Goal: Find specific page/section: Find specific page/section

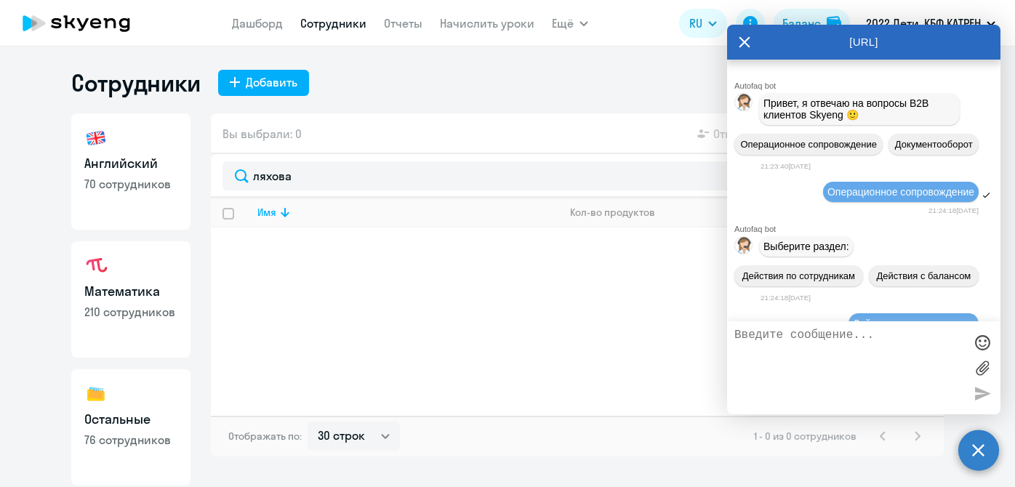
select select "30"
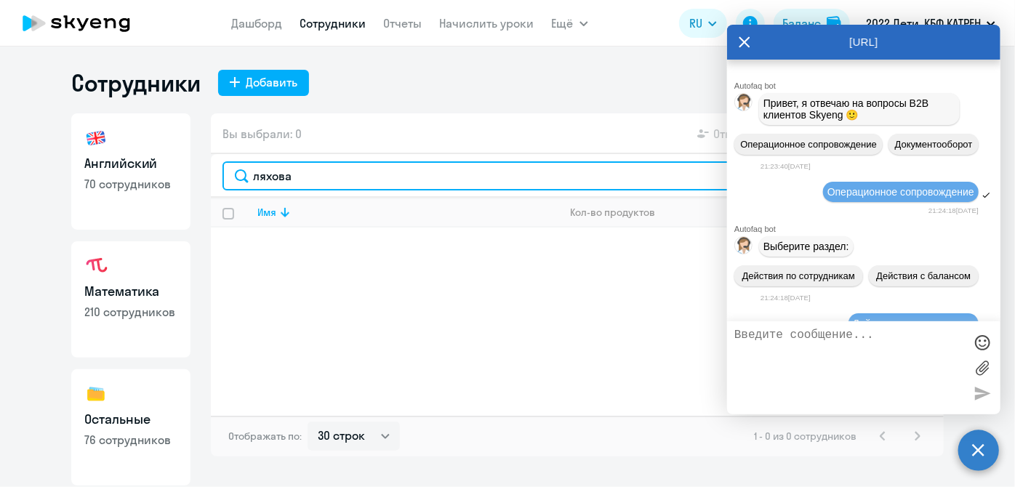
click at [370, 171] on input "ляхова" at bounding box center [578, 175] width 710 height 29
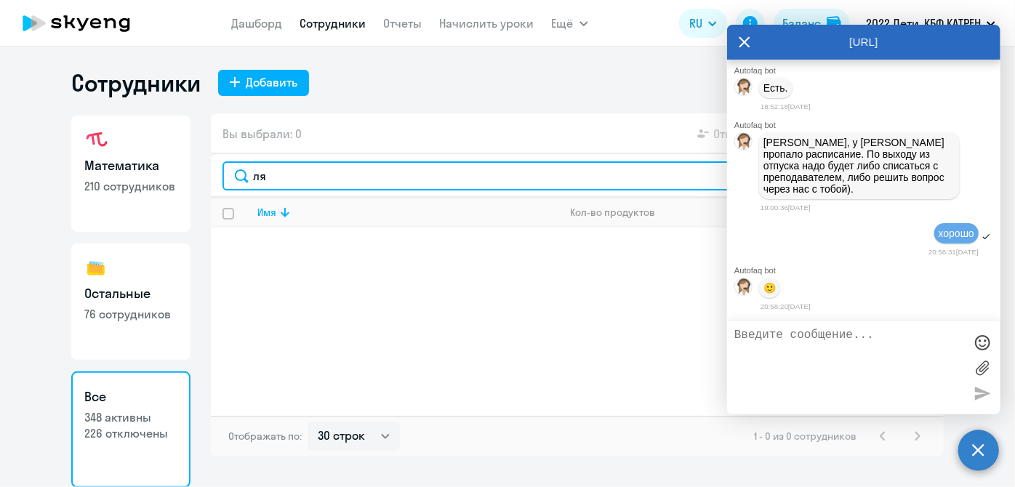
type input "л"
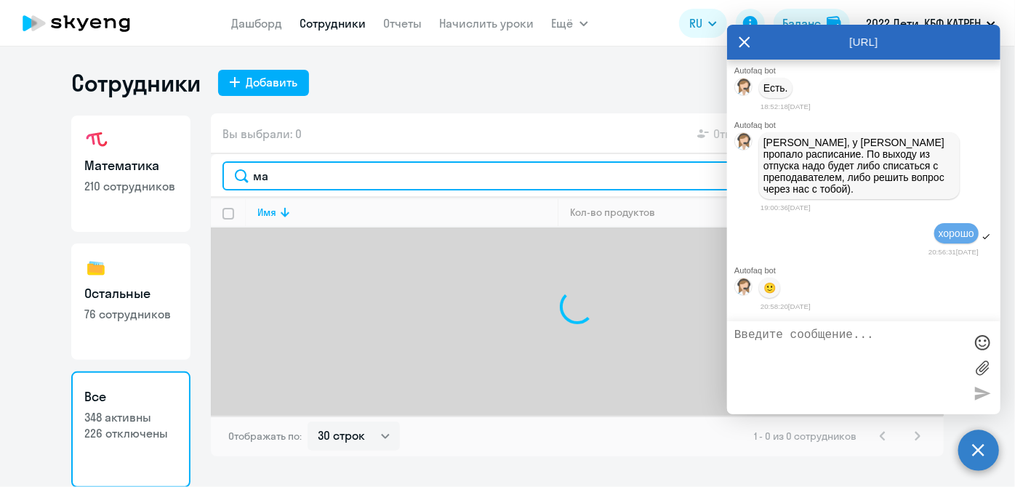
type input "м"
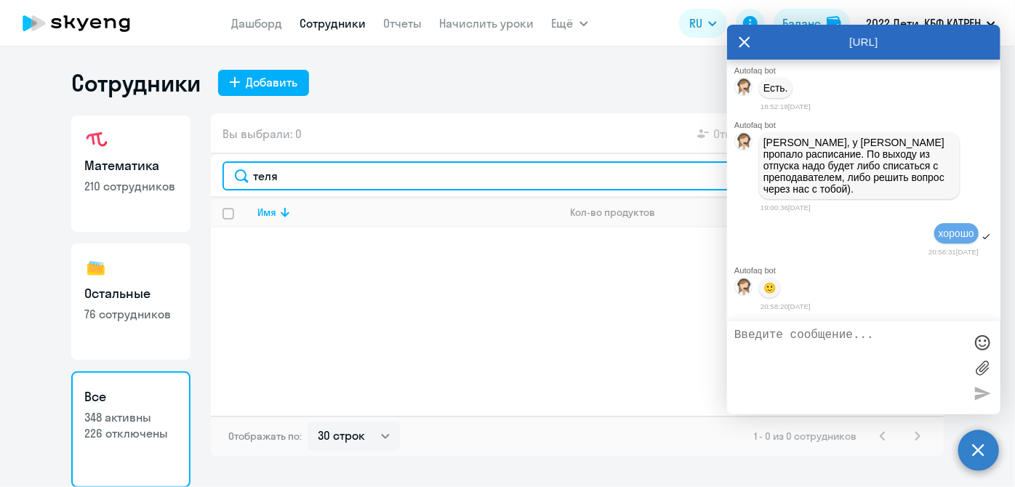
type input "теля"
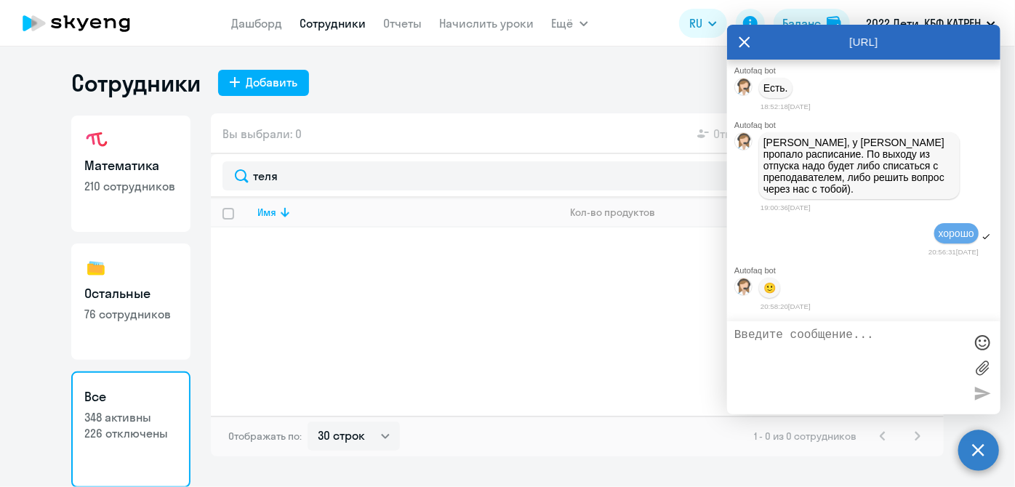
click at [746, 43] on icon at bounding box center [745, 41] width 11 height 11
click at [746, 43] on app-header "[PERSON_NAME] Отчеты Начислить уроки Ещё Документооборот Все продукты Дашборд С…" at bounding box center [507, 23] width 1015 height 47
click at [743, 43] on app-header "[PERSON_NAME] Отчеты Начислить уроки Ещё Документооборот Все продукты Дашборд С…" at bounding box center [507, 23] width 1015 height 47
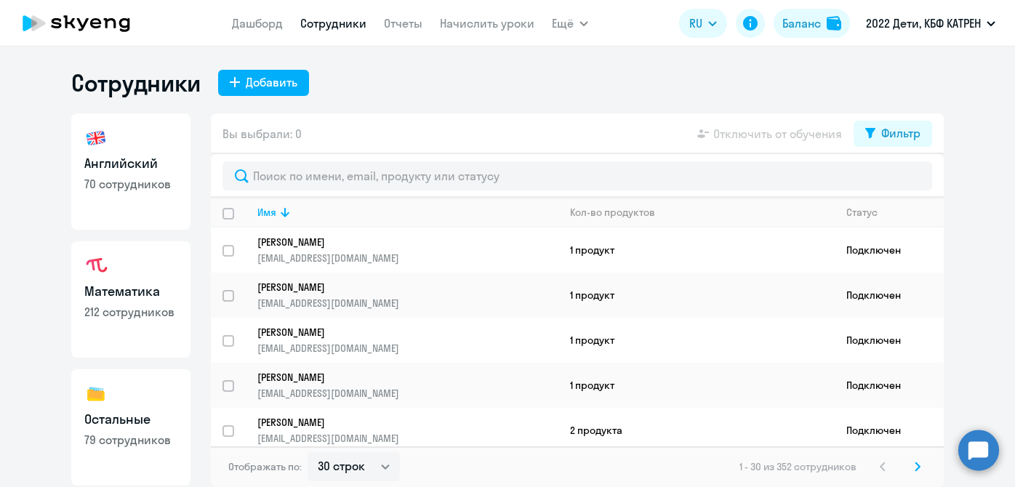
select select "30"
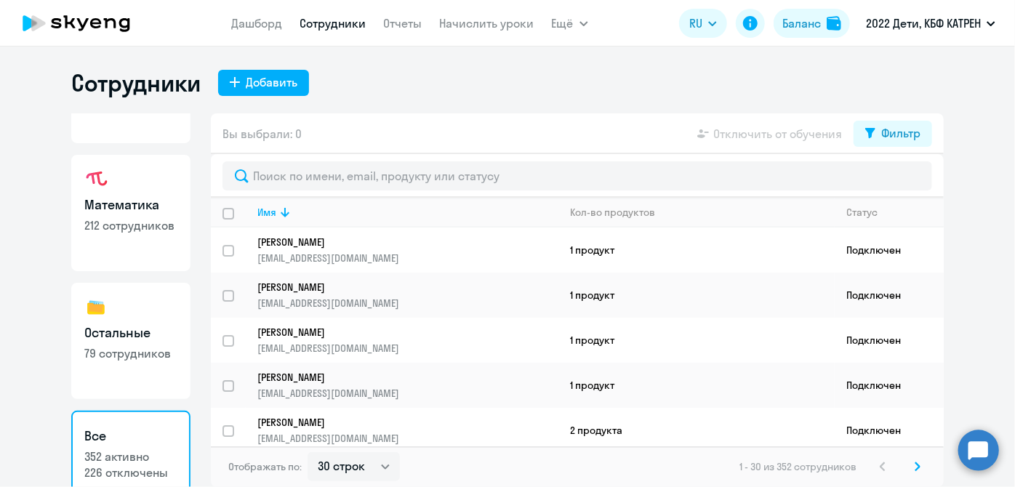
scroll to position [105, 0]
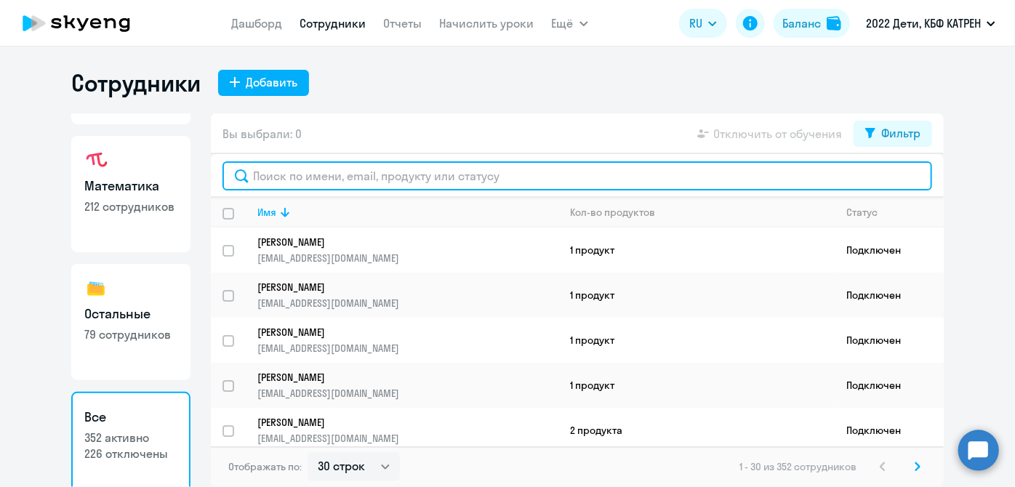
click at [384, 174] on input "text" at bounding box center [578, 175] width 710 height 29
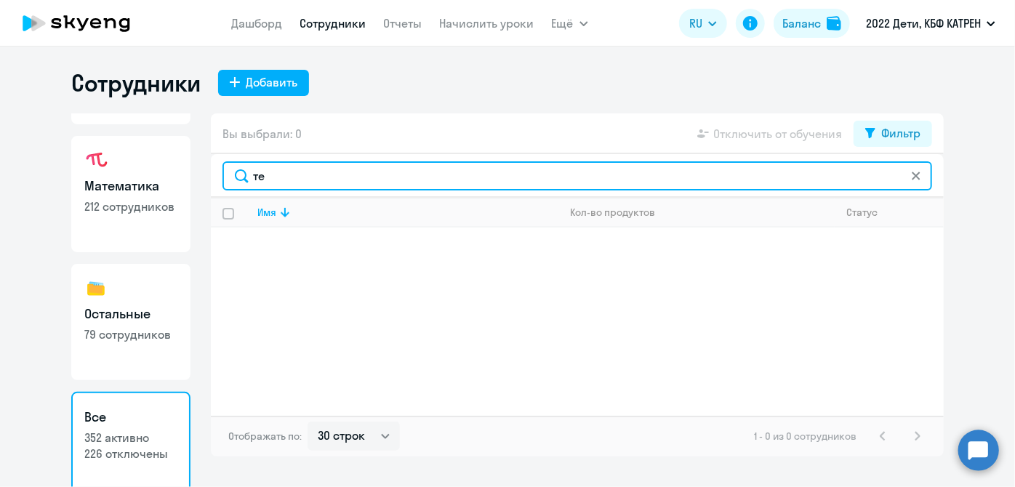
type input "те"
